Goal: Task Accomplishment & Management: Manage account settings

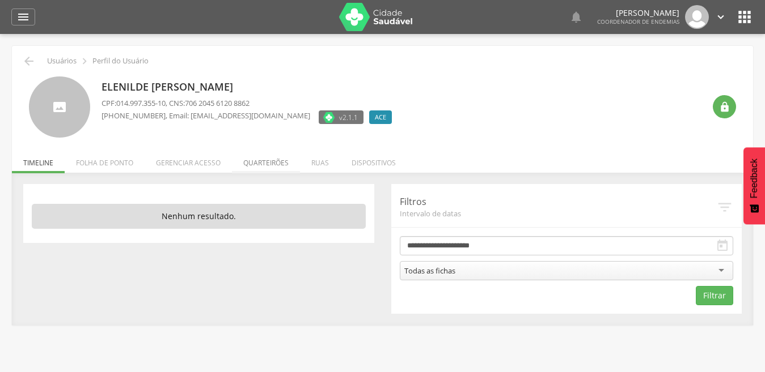
click at [264, 163] on li "Quarteirões" at bounding box center [266, 160] width 68 height 27
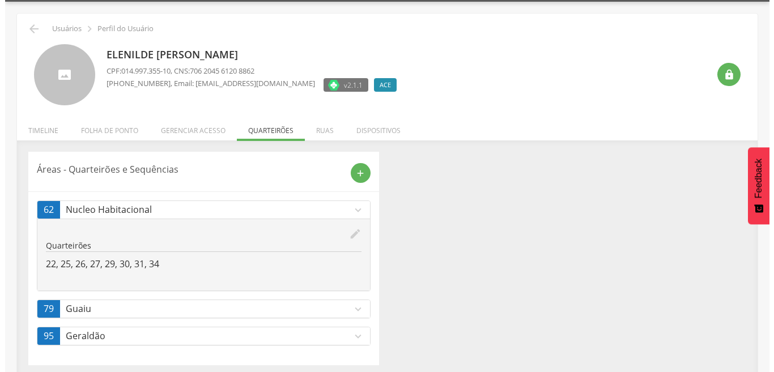
scroll to position [37, 0]
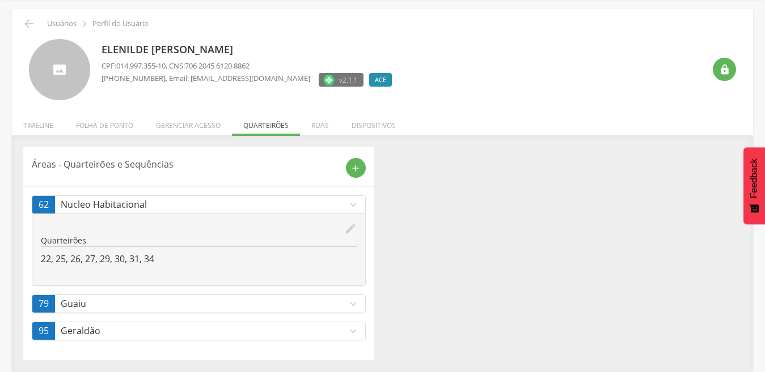
click at [354, 331] on icon "expand_more" at bounding box center [353, 331] width 12 height 12
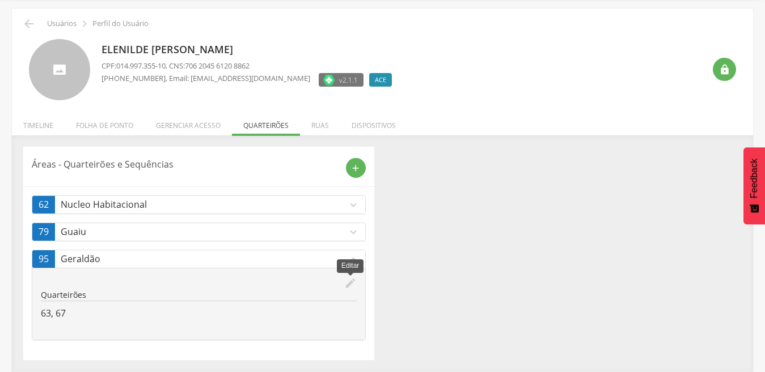
click at [350, 284] on icon "edit" at bounding box center [350, 283] width 12 height 12
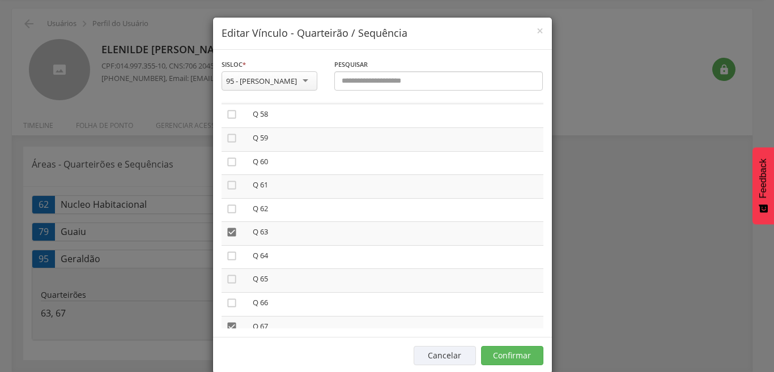
scroll to position [1381, 0]
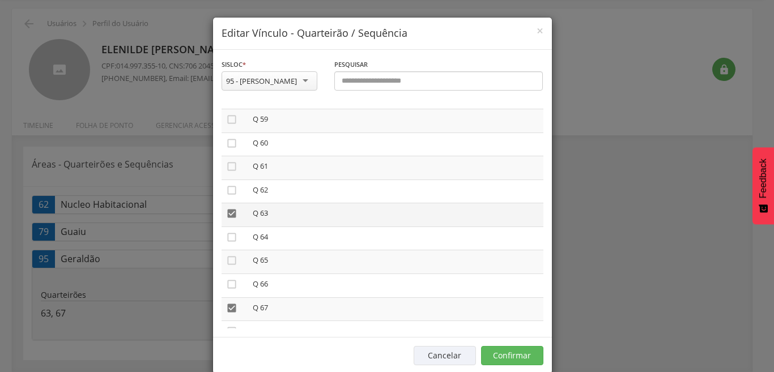
click at [226, 213] on icon "" at bounding box center [231, 213] width 11 height 11
click at [226, 308] on icon "" at bounding box center [231, 308] width 11 height 11
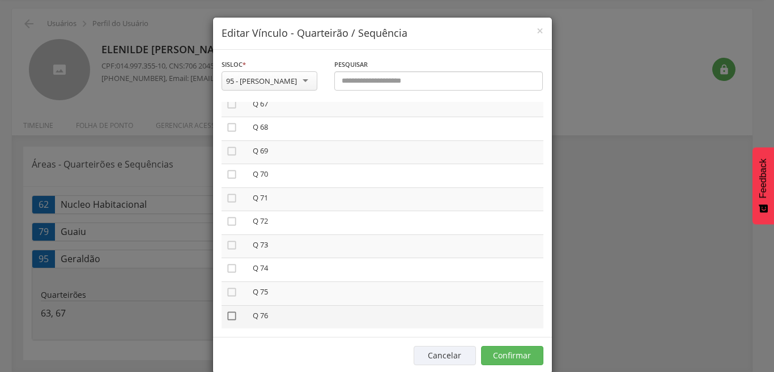
click at [231, 319] on icon "" at bounding box center [231, 316] width 11 height 11
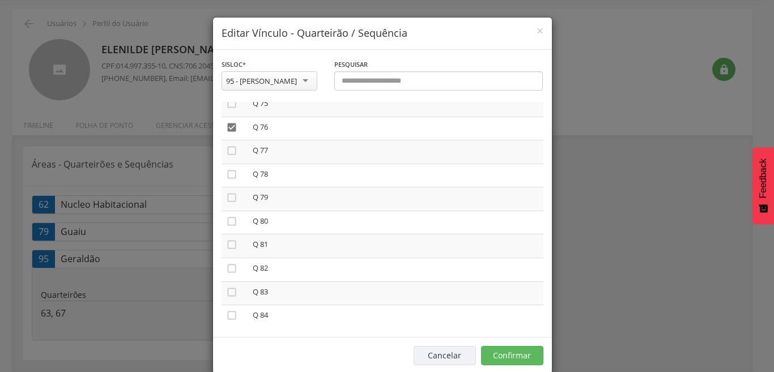
scroll to position [1723, 0]
click at [226, 201] on icon "" at bounding box center [231, 201] width 11 height 11
click at [512, 352] on button "Confirmar" at bounding box center [512, 355] width 62 height 19
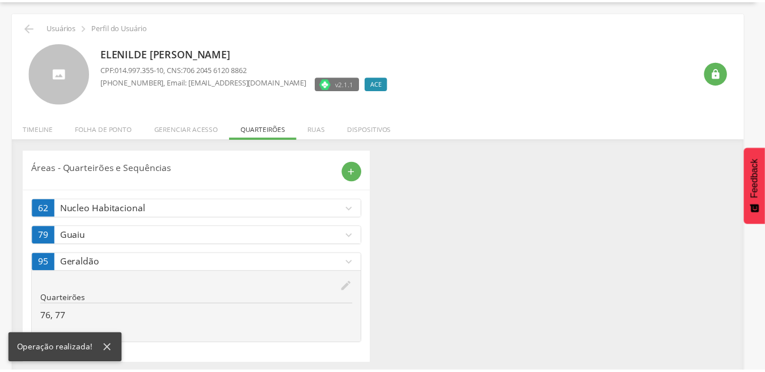
scroll to position [37, 0]
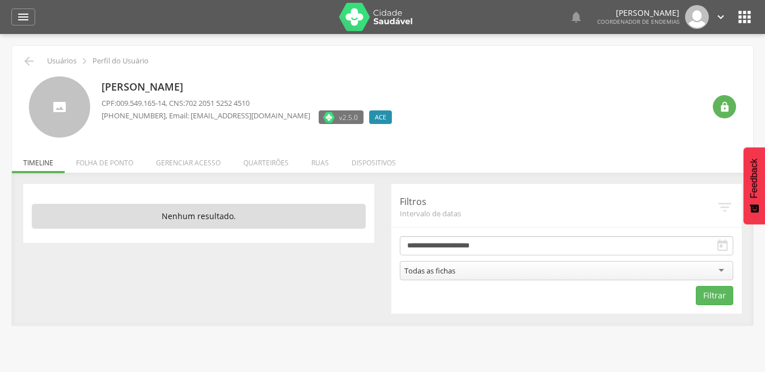
click at [273, 165] on li "Quarteirões" at bounding box center [266, 160] width 68 height 27
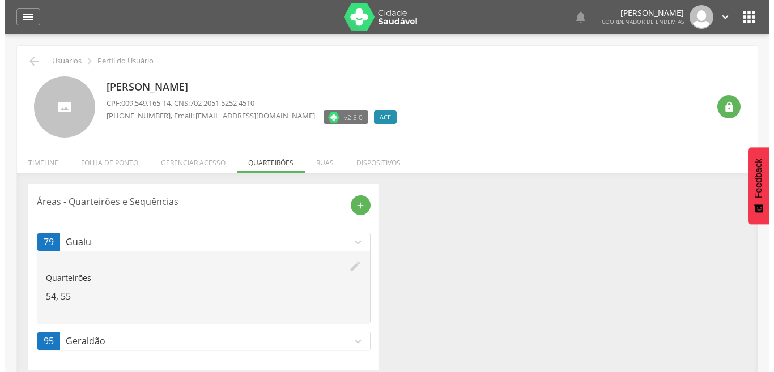
scroll to position [34, 0]
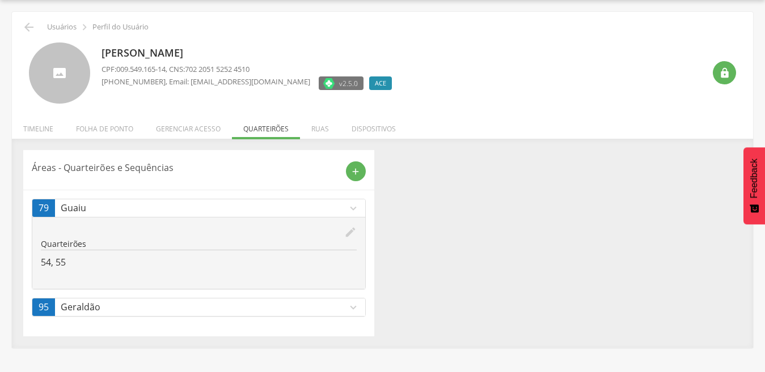
click at [691, 339] on div "**********" at bounding box center [382, 249] width 741 height 198
click at [353, 307] on icon "expand_more" at bounding box center [353, 307] width 12 height 12
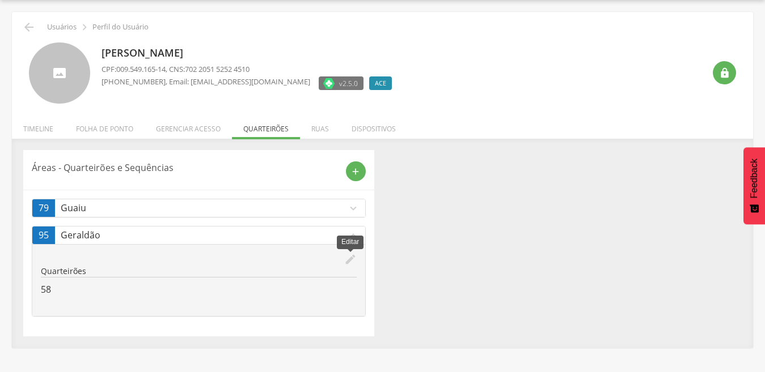
click at [349, 260] on icon "edit" at bounding box center [350, 259] width 12 height 12
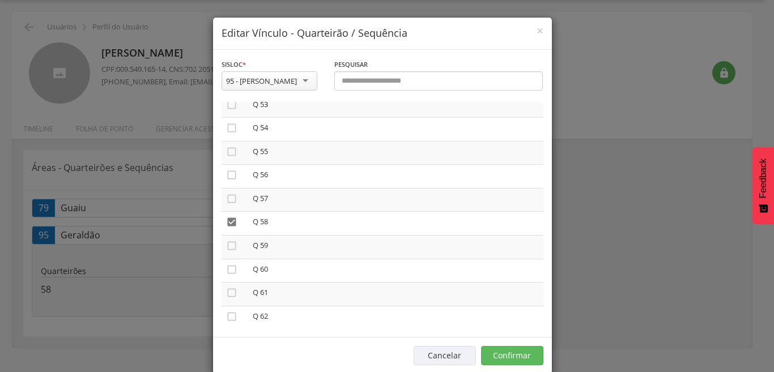
scroll to position [1260, 0]
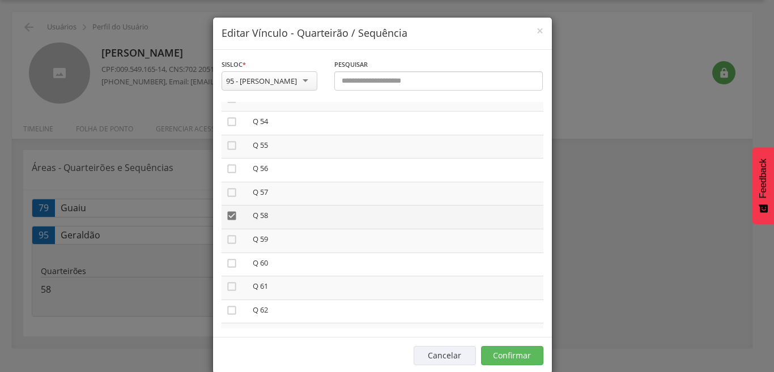
click at [228, 215] on icon "" at bounding box center [231, 215] width 11 height 11
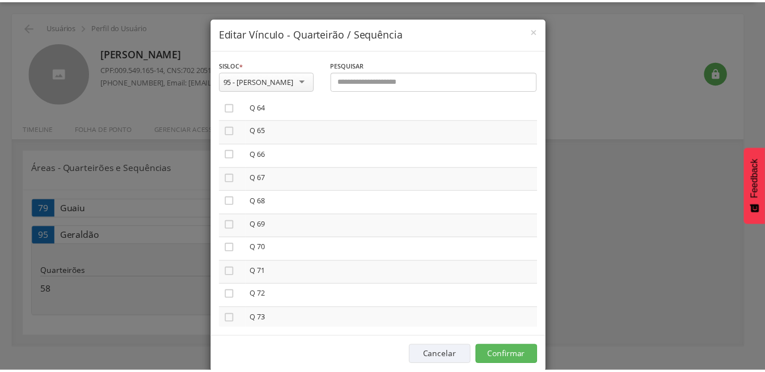
scroll to position [1532, 0]
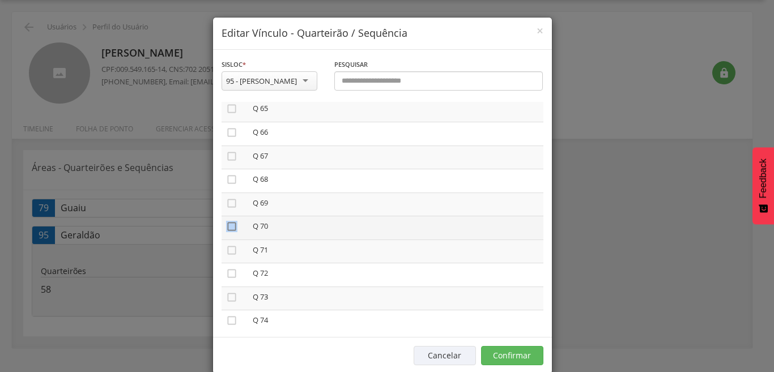
click at [228, 227] on icon "" at bounding box center [231, 226] width 11 height 11
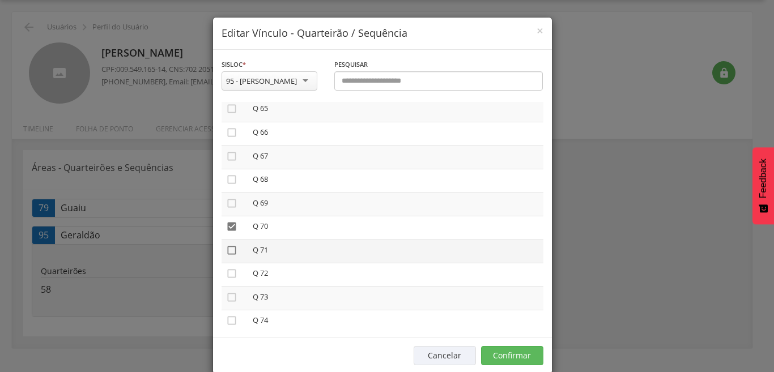
click at [227, 251] on icon "" at bounding box center [231, 250] width 11 height 11
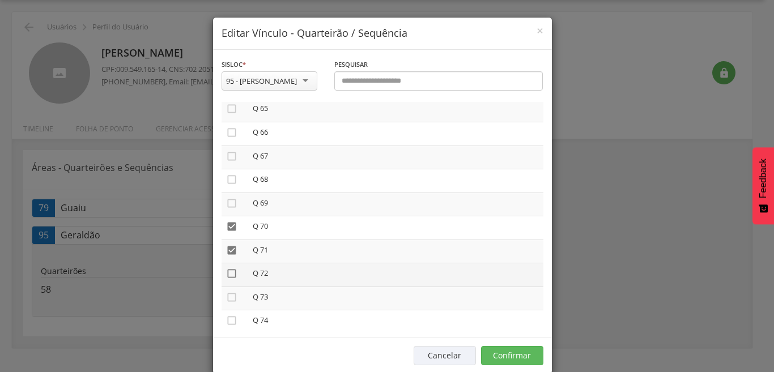
click at [226, 275] on icon "" at bounding box center [231, 273] width 11 height 11
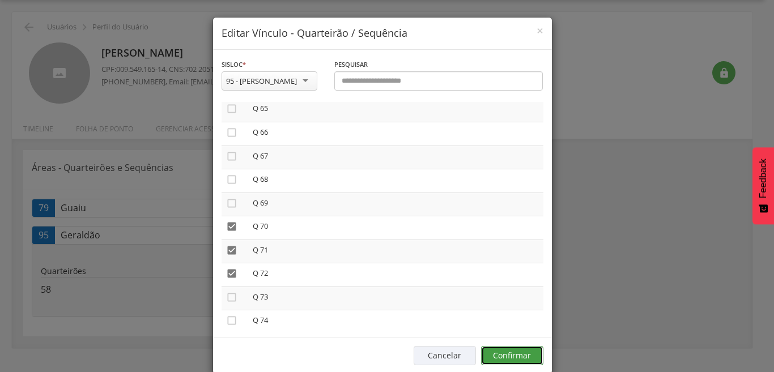
click at [506, 360] on button "Confirmar" at bounding box center [512, 355] width 62 height 19
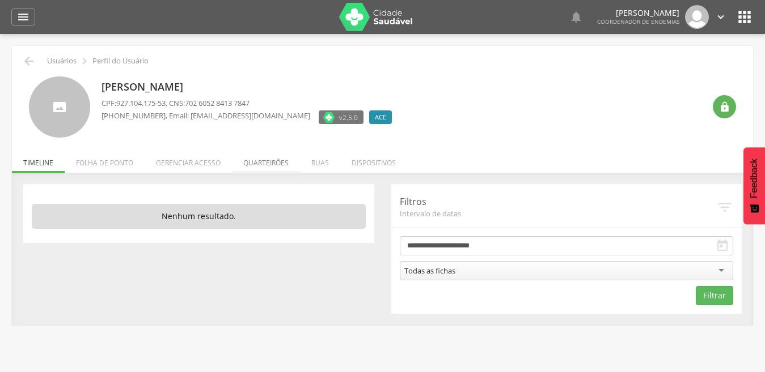
click at [258, 163] on li "Quarteirões" at bounding box center [266, 160] width 68 height 27
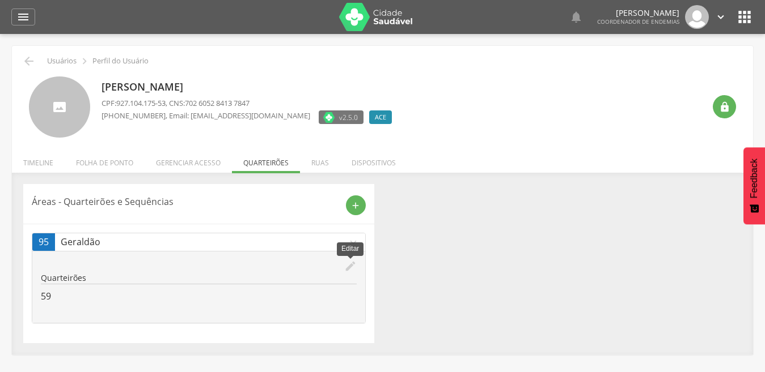
click at [347, 265] on icon "edit" at bounding box center [350, 266] width 12 height 12
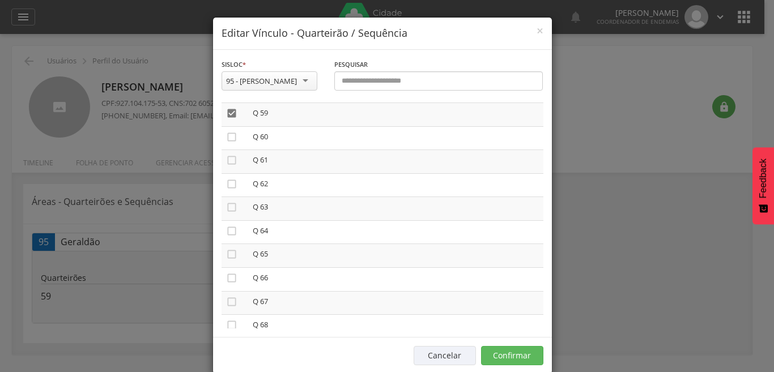
scroll to position [1431, 0]
drag, startPoint x: 540, startPoint y: 248, endPoint x: 532, endPoint y: 271, distance: 24.6
click at [532, 271] on div "**********" at bounding box center [382, 194] width 339 height 288
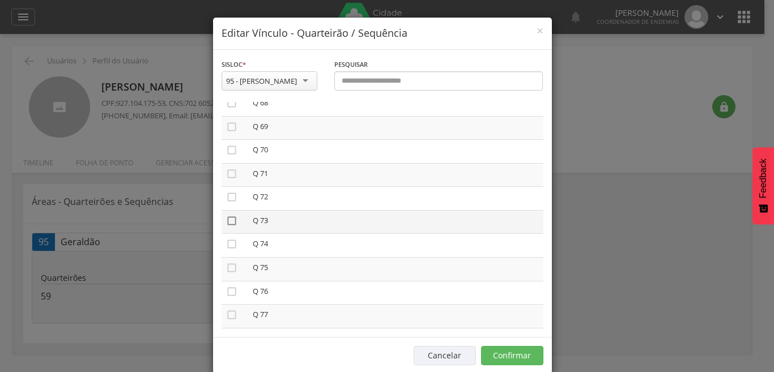
click at [226, 220] on icon "" at bounding box center [231, 220] width 11 height 11
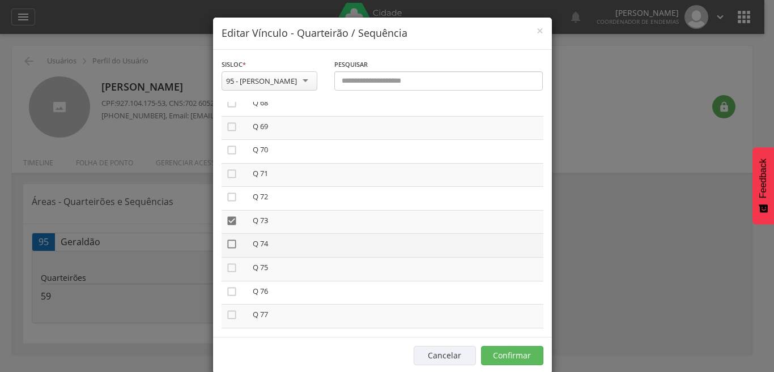
click at [226, 245] on icon "" at bounding box center [231, 244] width 11 height 11
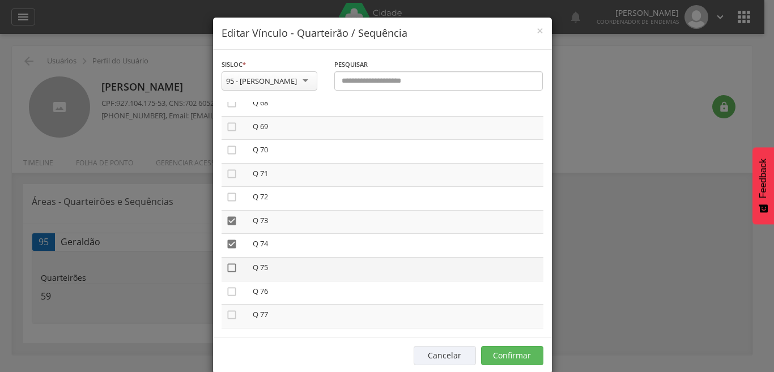
click at [226, 268] on icon "" at bounding box center [231, 267] width 11 height 11
click at [490, 352] on button "Confirmar" at bounding box center [512, 355] width 62 height 19
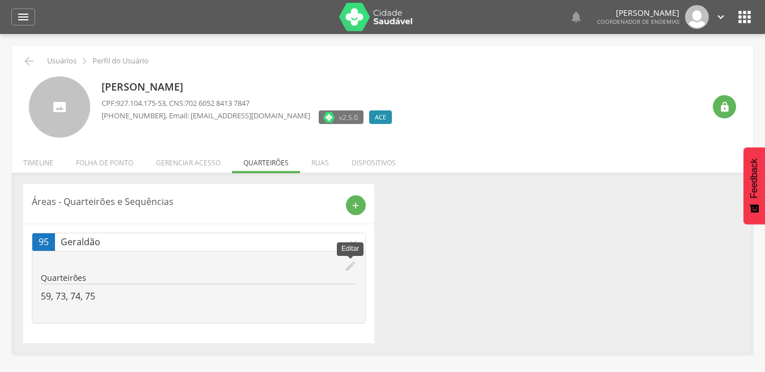
click at [350, 267] on icon "edit" at bounding box center [350, 266] width 12 height 12
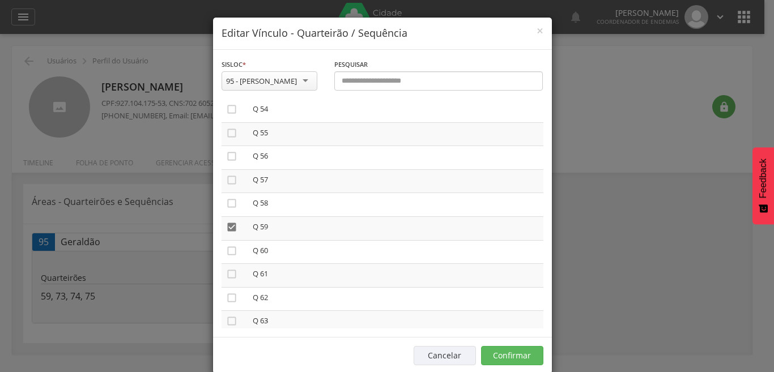
scroll to position [1273, 0]
click at [227, 228] on icon "" at bounding box center [231, 227] width 11 height 11
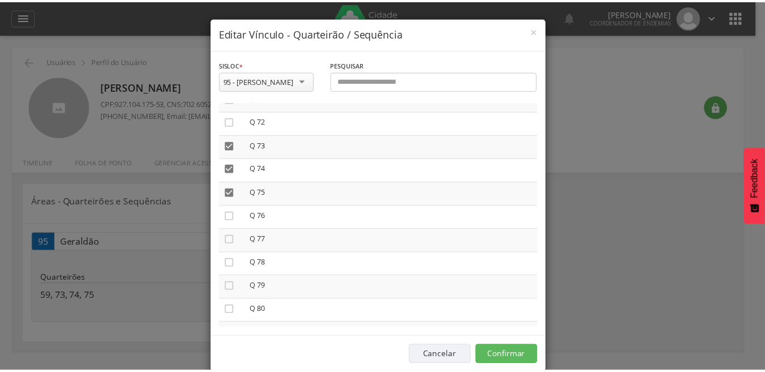
scroll to position [1691, 0]
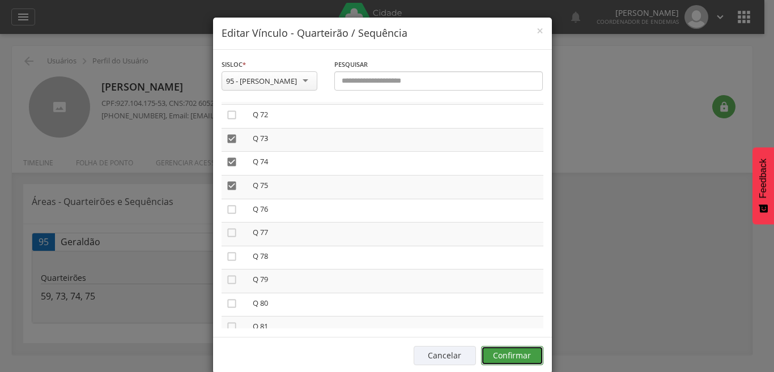
click at [520, 352] on button "Confirmar" at bounding box center [512, 355] width 62 height 19
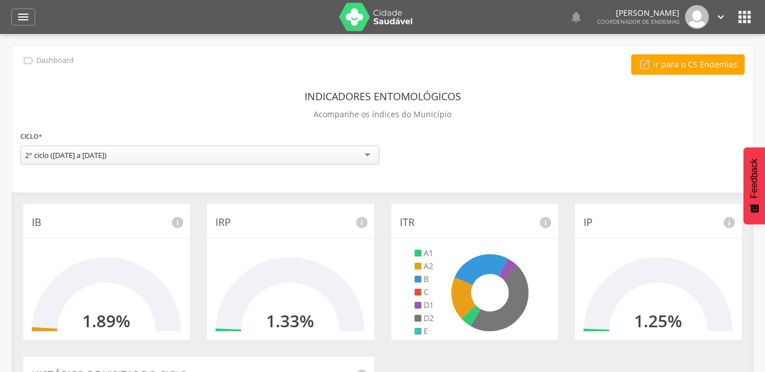
click at [372, 20] on icon "" at bounding box center [744, 17] width 18 height 18
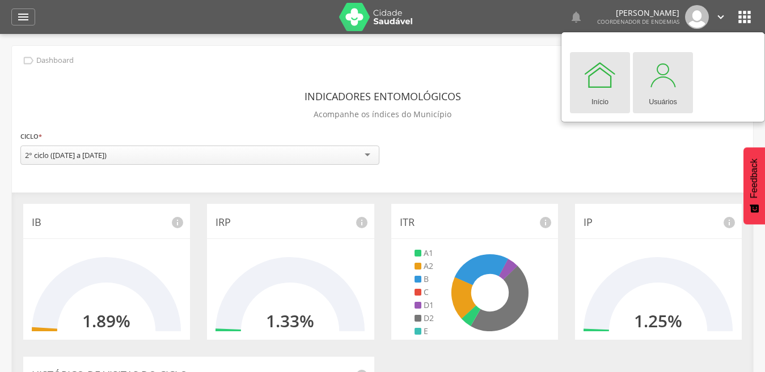
click at [372, 88] on div at bounding box center [663, 75] width 34 height 34
